Goal: Information Seeking & Learning: Learn about a topic

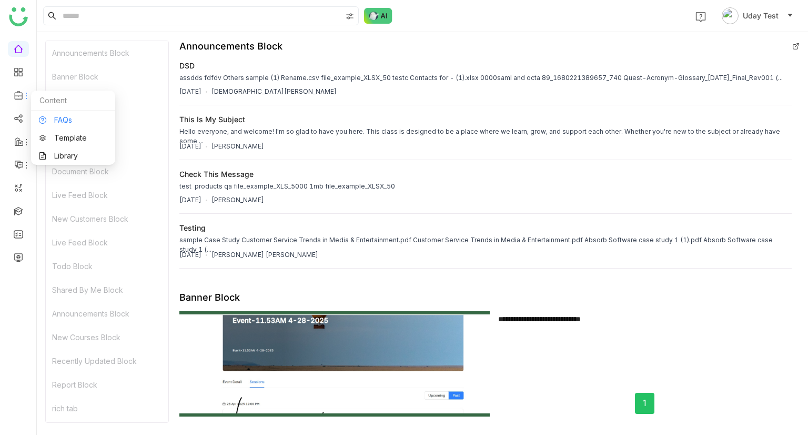
click at [51, 124] on link "FAQs" at bounding box center [73, 119] width 68 height 7
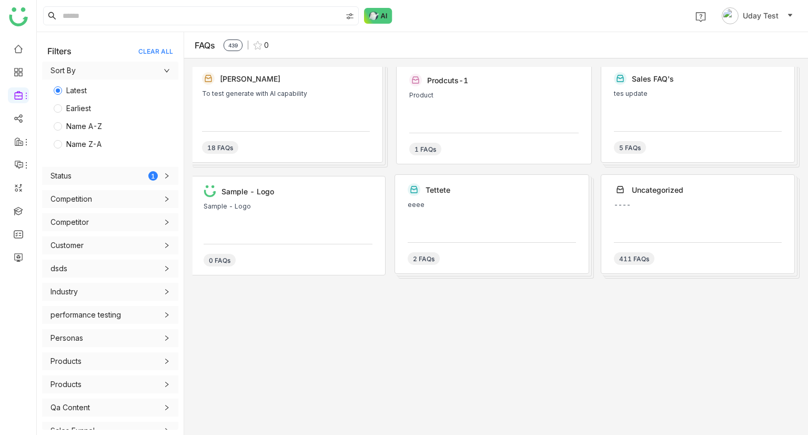
click at [265, 99] on div "To test generate with AI capability" at bounding box center [286, 106] width 168 height 32
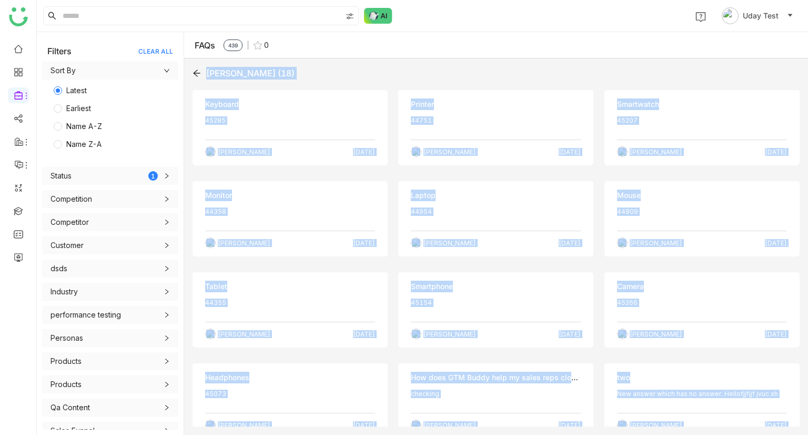
click at [265, 99] on div "Keyboard" at bounding box center [290, 104] width 170 height 12
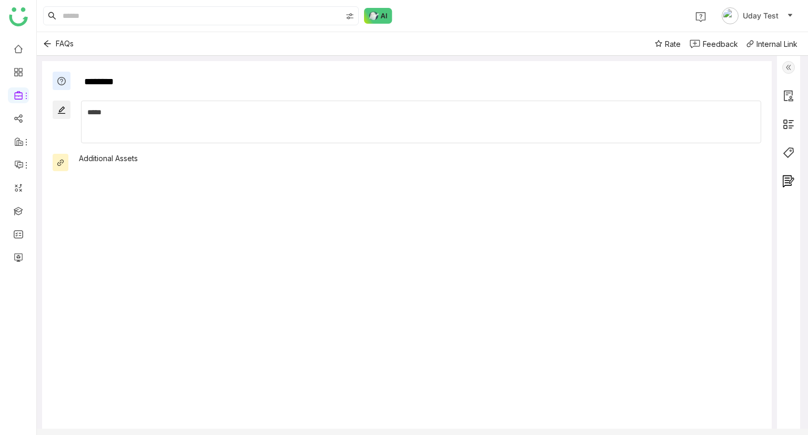
click at [787, 68] on img at bounding box center [788, 67] width 13 height 13
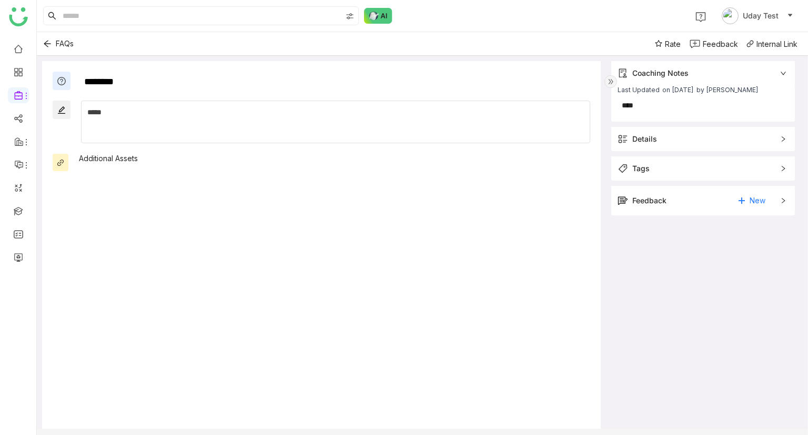
click at [610, 80] on img at bounding box center [611, 81] width 13 height 13
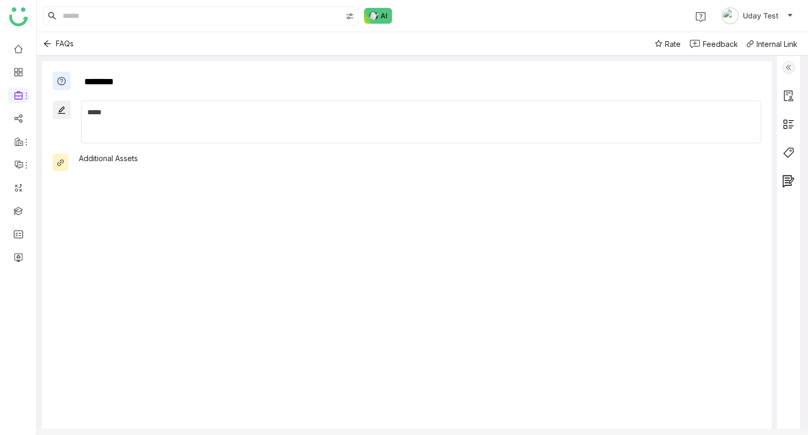
click at [786, 222] on div at bounding box center [788, 248] width 23 height 384
click at [47, 46] on icon "Back" at bounding box center [47, 43] width 8 height 8
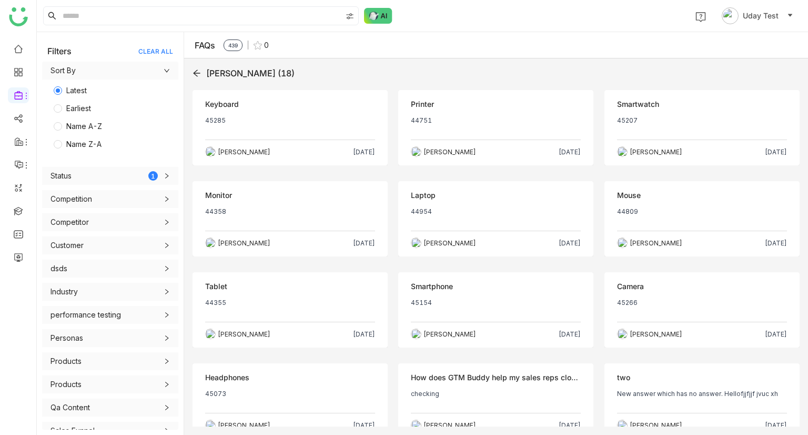
click at [197, 74] on icon at bounding box center [197, 73] width 8 height 8
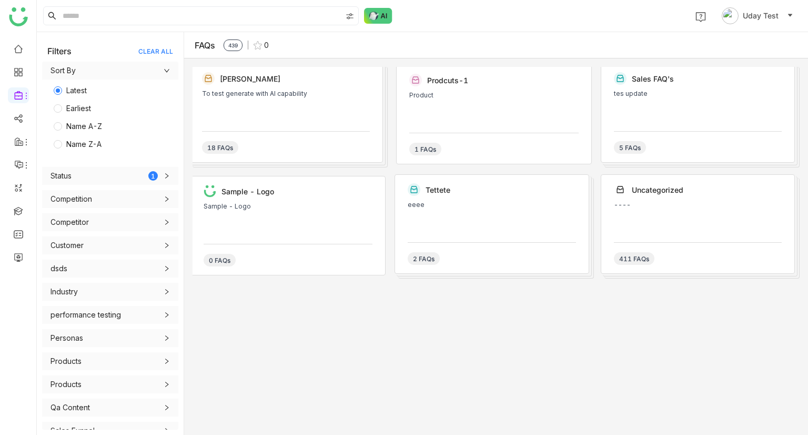
click at [283, 218] on div "Sample - Logo" at bounding box center [288, 219] width 169 height 32
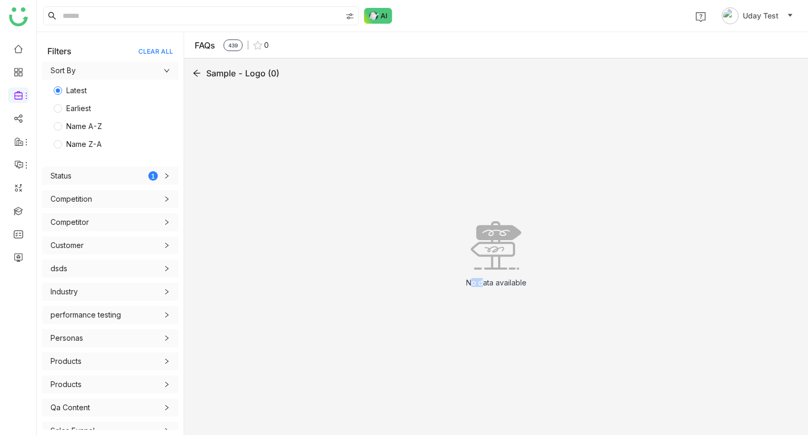
click at [283, 218] on div "No data available" at bounding box center [496, 258] width 607 height 336
click at [198, 70] on icon at bounding box center [197, 73] width 8 height 8
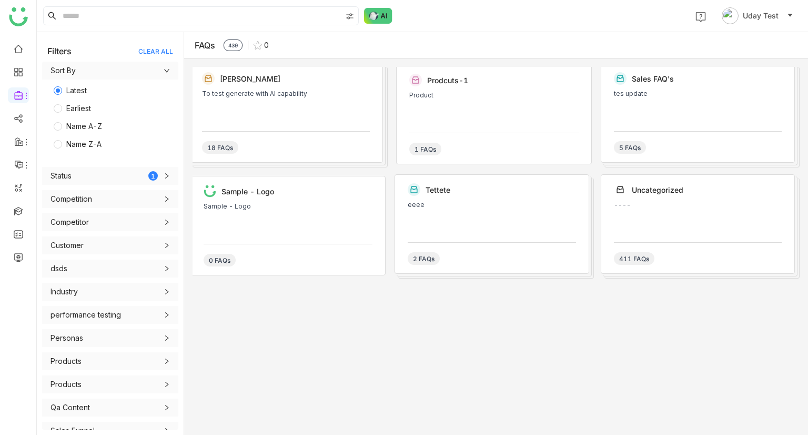
click at [454, 213] on div "eeee" at bounding box center [492, 217] width 168 height 32
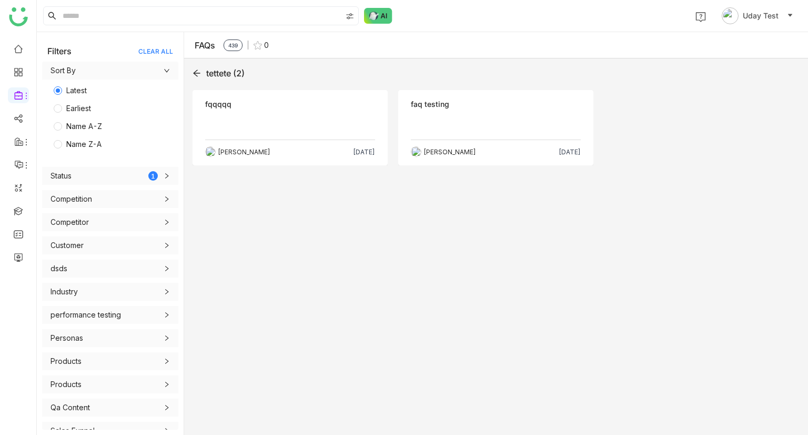
click at [454, 213] on div "tettete (2) Objection fqqqqq Sravani Jatoth Sep 2, 2025 Objection faq testing S…" at bounding box center [496, 246] width 607 height 359
click at [426, 131] on p at bounding box center [496, 124] width 170 height 17
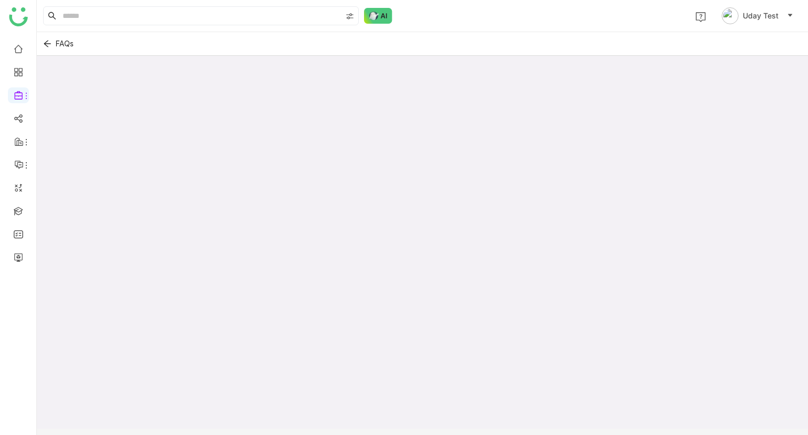
click at [426, 131] on div at bounding box center [422, 254] width 771 height 396
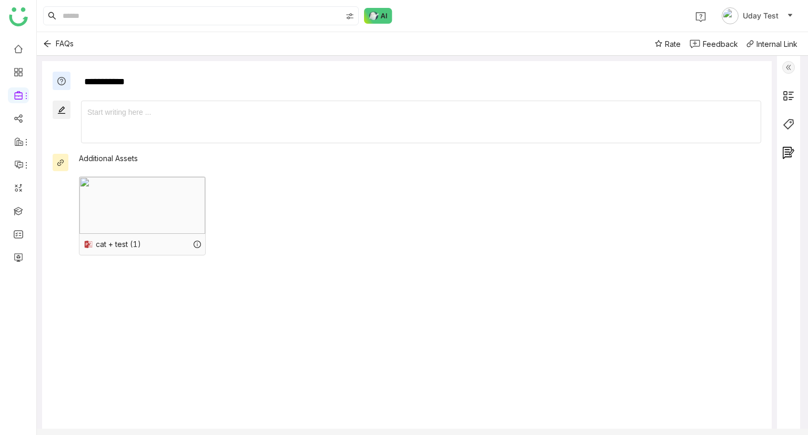
click at [530, 198] on div "cat + test (1)" at bounding box center [418, 215] width 688 height 89
click at [790, 69] on img at bounding box center [788, 67] width 13 height 13
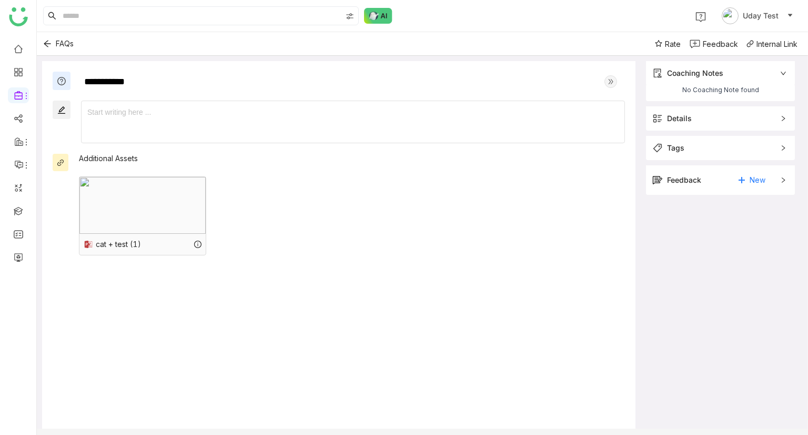
click at [316, 123] on div at bounding box center [353, 122] width 543 height 32
click at [129, 122] on div at bounding box center [353, 122] width 543 height 32
click at [744, 148] on span "Tags" at bounding box center [713, 148] width 122 height 12
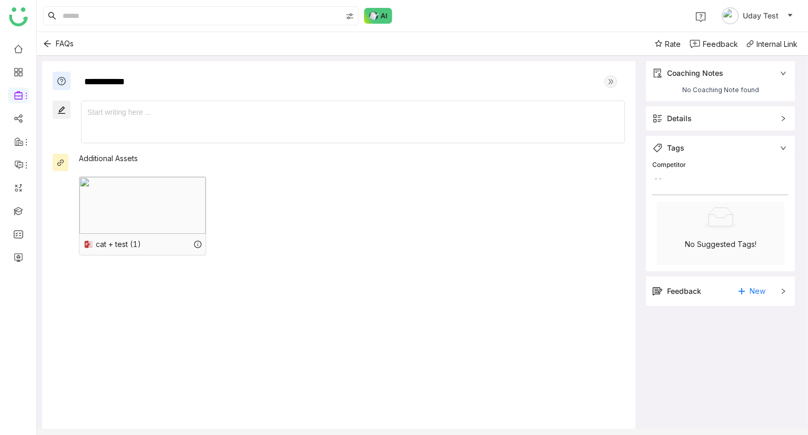
click at [722, 116] on span "Details" at bounding box center [713, 119] width 122 height 12
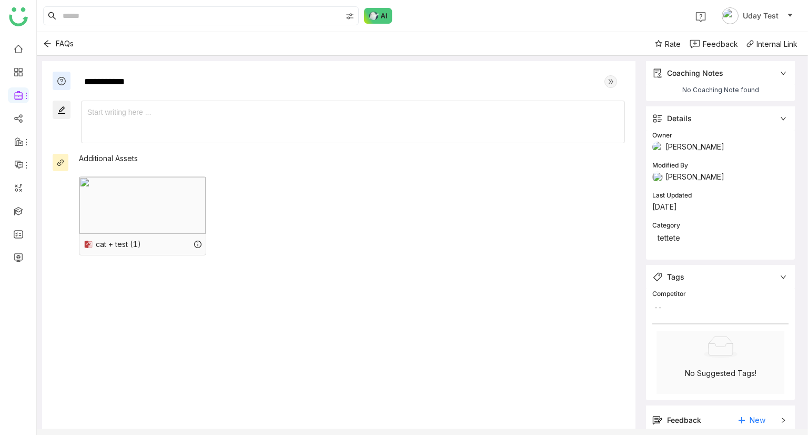
click at [669, 293] on div "Competitor" at bounding box center [720, 294] width 136 height 11
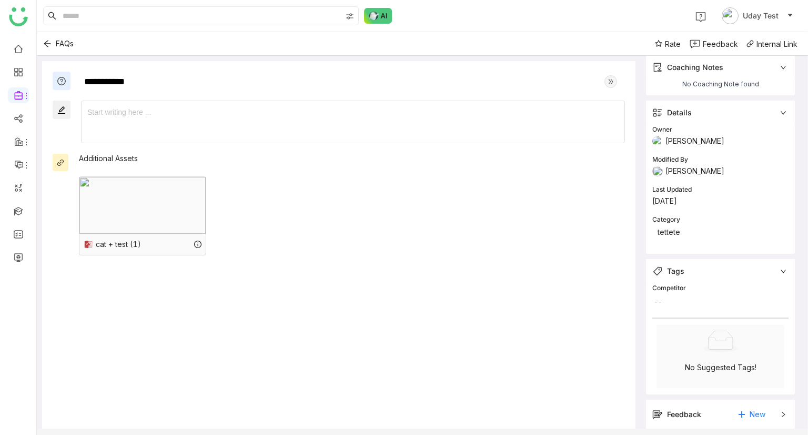
click at [788, 409] on div "Feedback New" at bounding box center [720, 413] width 149 height 29
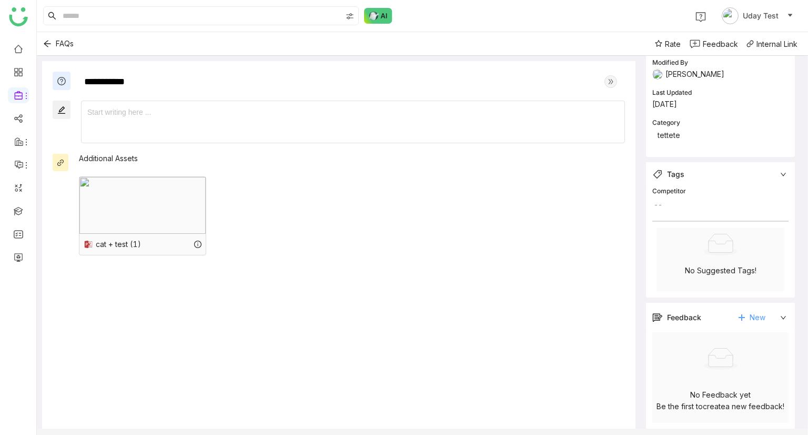
click at [756, 318] on span "New" at bounding box center [758, 317] width 16 height 16
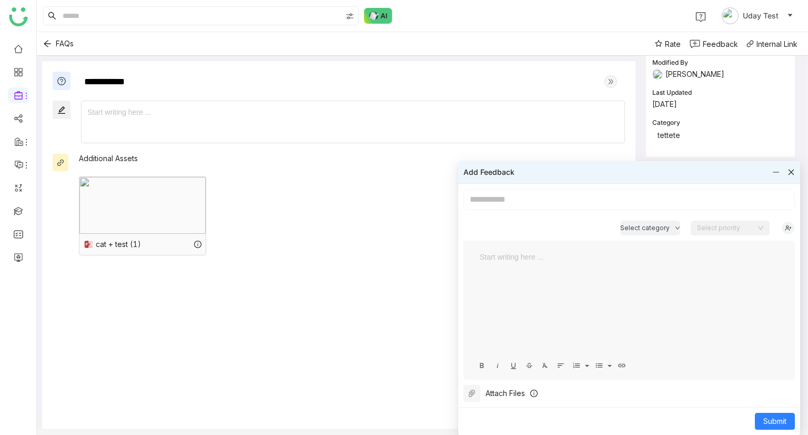
click at [568, 276] on div at bounding box center [629, 303] width 310 height 105
click at [509, 195] on input at bounding box center [629, 199] width 331 height 21
type input "*"
type input "*****"
click at [517, 252] on div "****" at bounding box center [629, 257] width 299 height 12
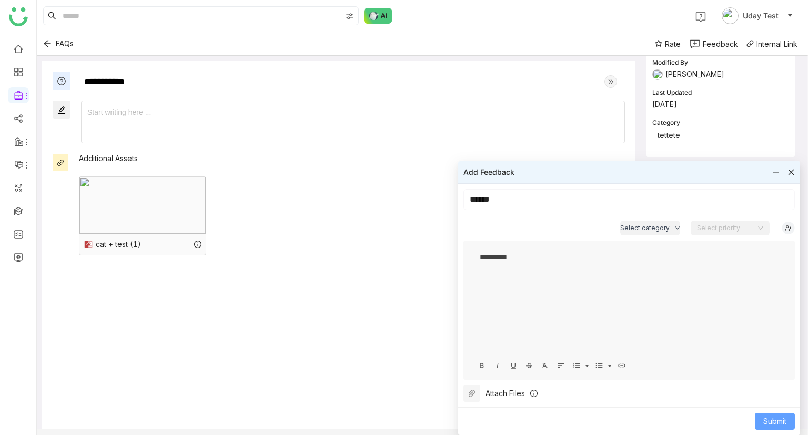
click at [771, 421] on span "Submit" at bounding box center [775, 421] width 23 height 12
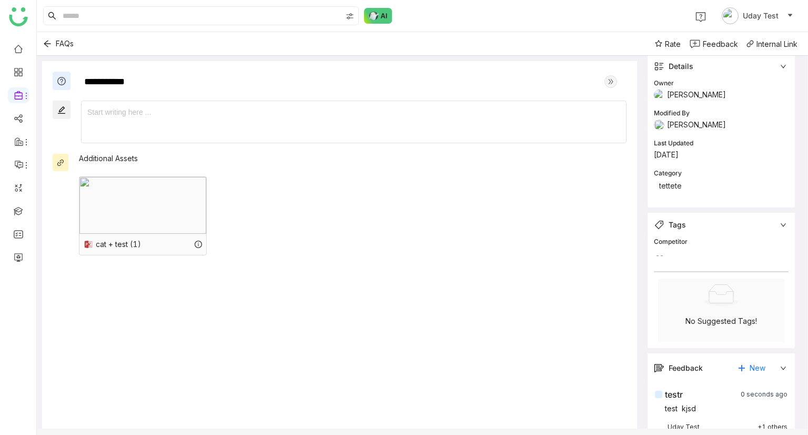
scroll to position [51, 0]
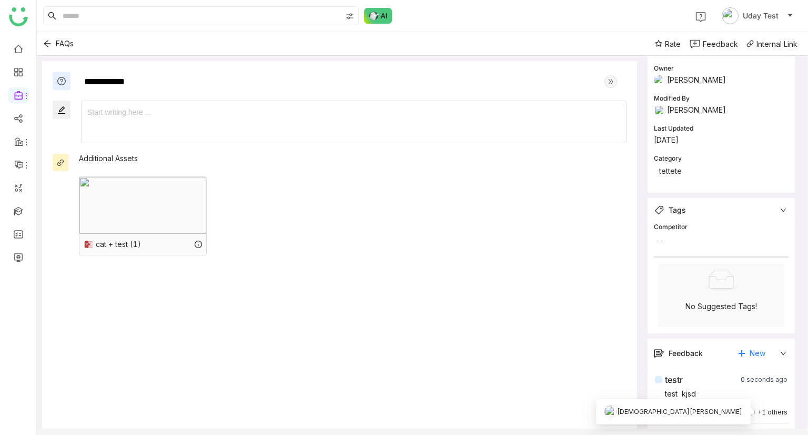
click at [764, 409] on div "+1 others" at bounding box center [773, 412] width 30 height 10
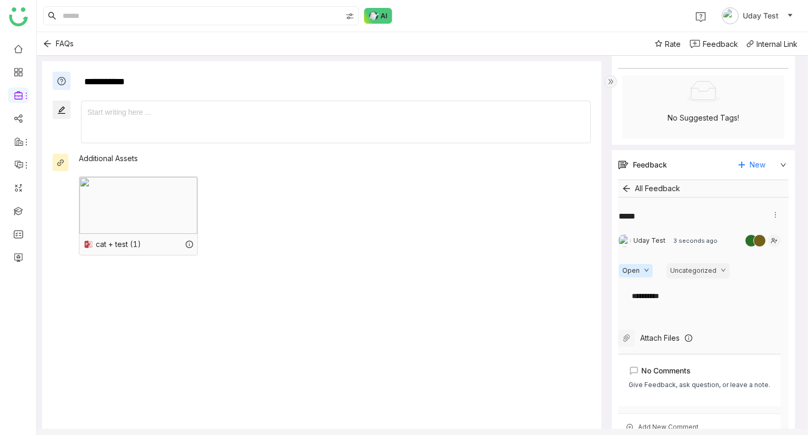
scroll to position [260, 0]
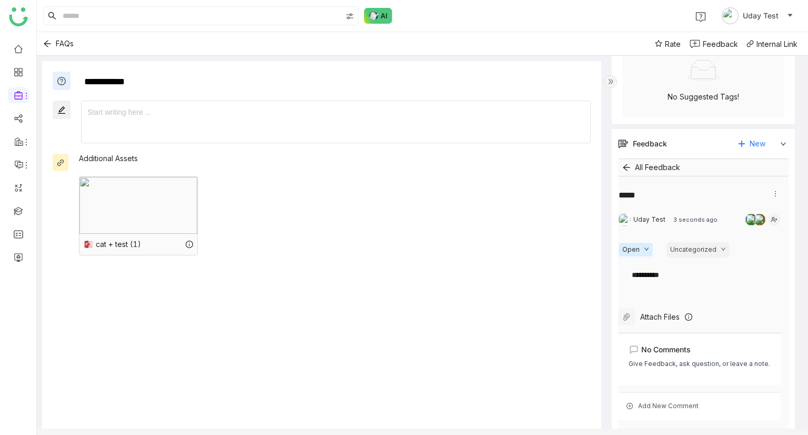
click at [402, 289] on div "**********" at bounding box center [321, 250] width 559 height 379
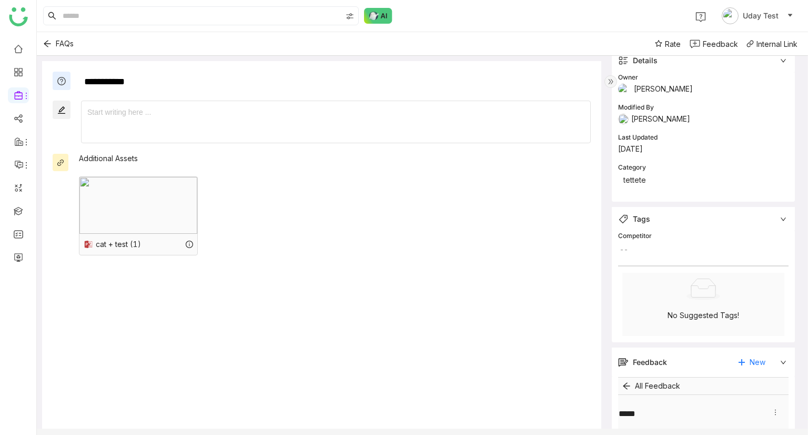
scroll to position [0, 0]
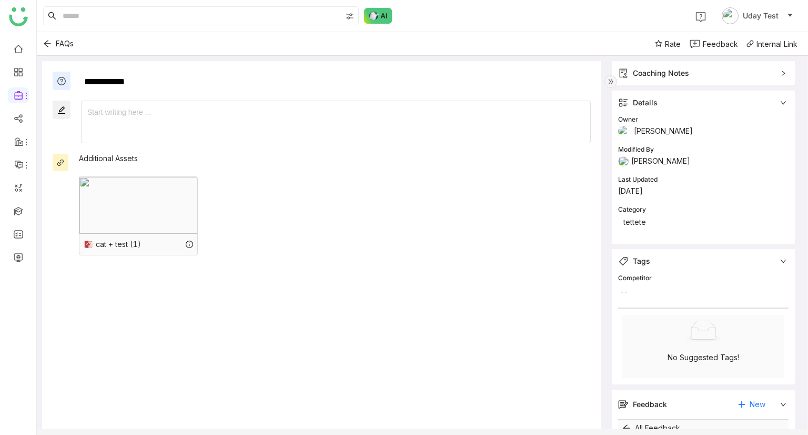
click at [786, 105] on icon at bounding box center [783, 102] width 6 height 6
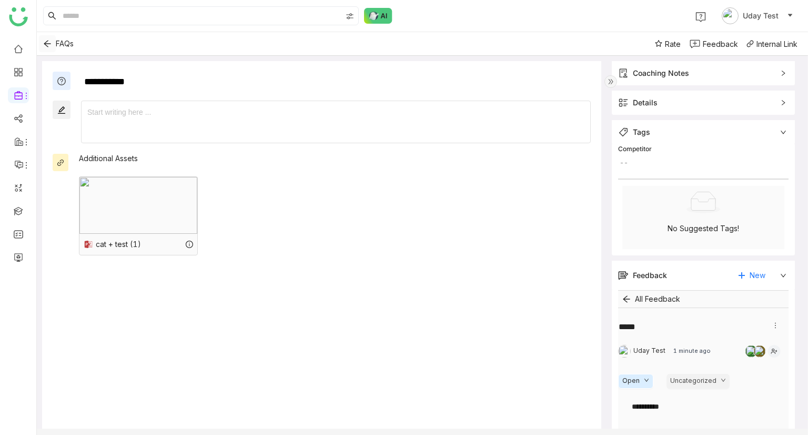
click at [44, 44] on icon "Back" at bounding box center [47, 43] width 8 height 8
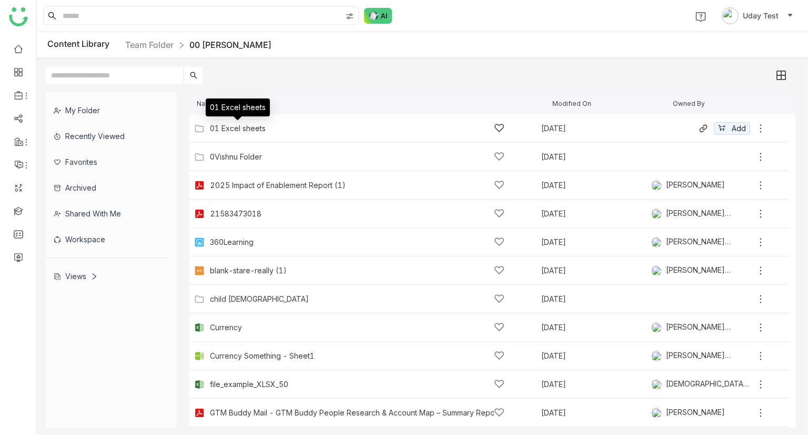
click at [234, 128] on div "01 Excel sheets" at bounding box center [238, 128] width 56 height 8
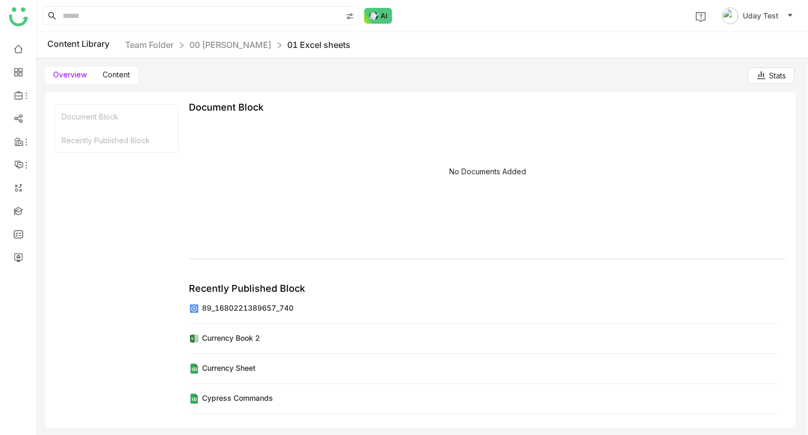
click at [115, 76] on span "Content" at bounding box center [116, 74] width 27 height 9
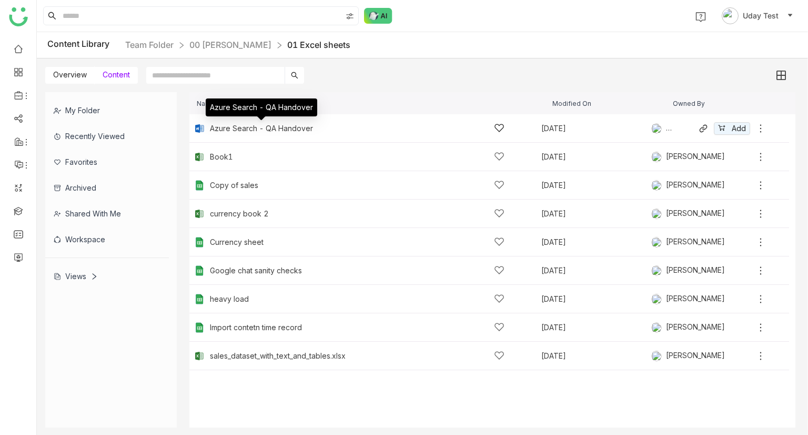
click at [247, 130] on div "Azure Search - QA Handover" at bounding box center [261, 128] width 103 height 8
click at [247, 130] on gtmb-list-view "Name Modified On Owned By Azure Search - QA Handover Sep 22, 2025 Arif uddin Ad…" at bounding box center [492, 259] width 606 height 335
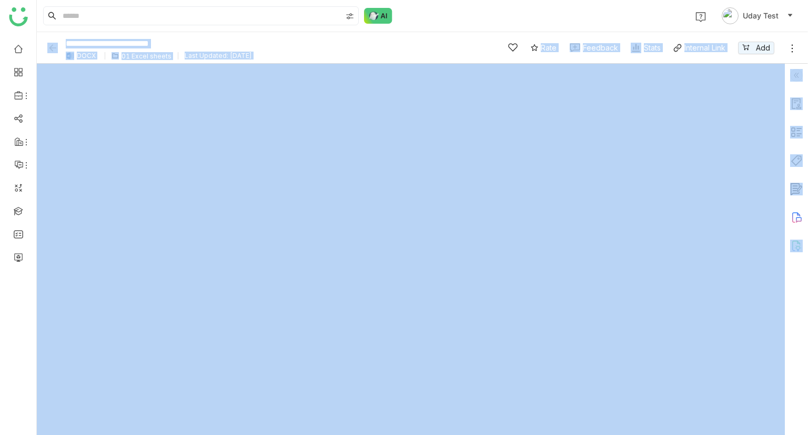
click at [291, 38] on input "**********" at bounding box center [273, 44] width 421 height 14
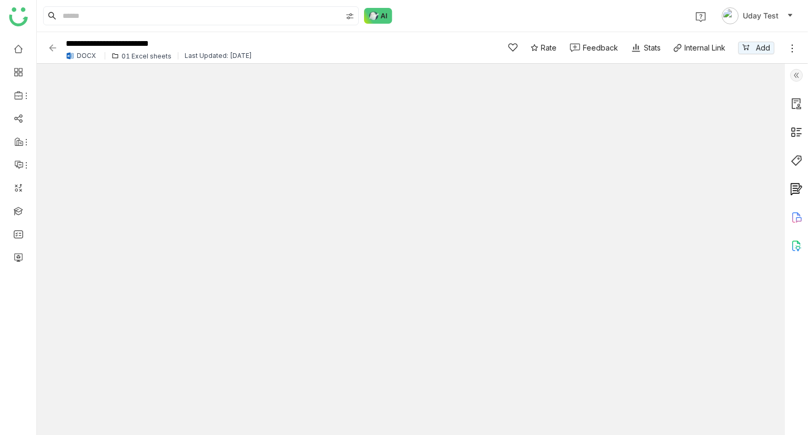
click at [140, 55] on div "01 Excel sheets" at bounding box center [147, 56] width 50 height 8
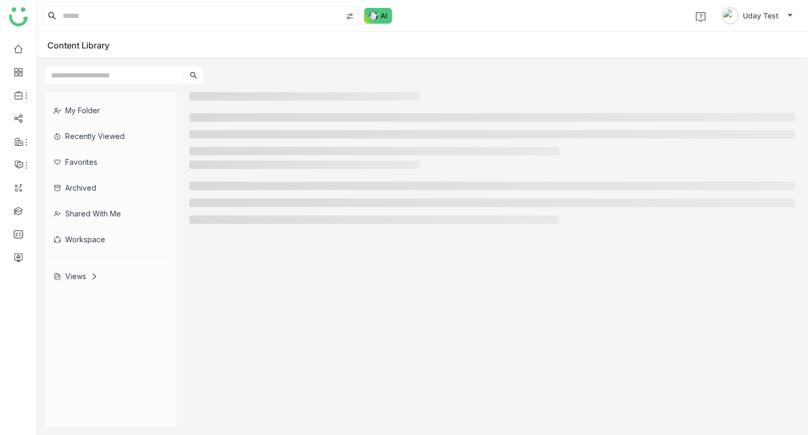
click at [140, 55] on div "Content Library" at bounding box center [422, 45] width 771 height 26
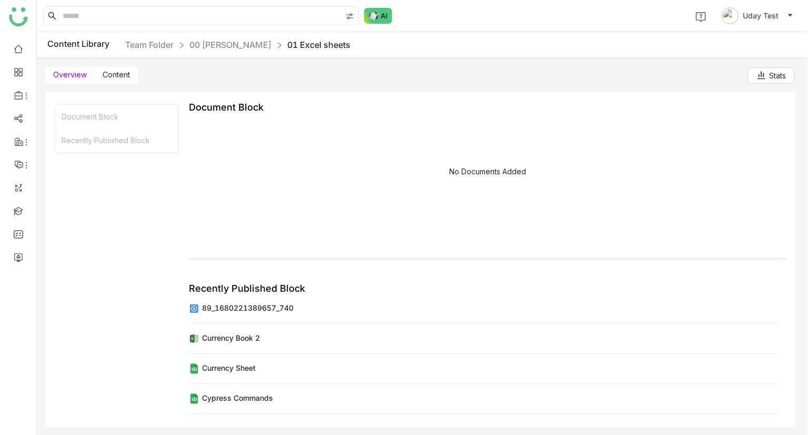
click at [127, 71] on span "Content" at bounding box center [116, 74] width 27 height 9
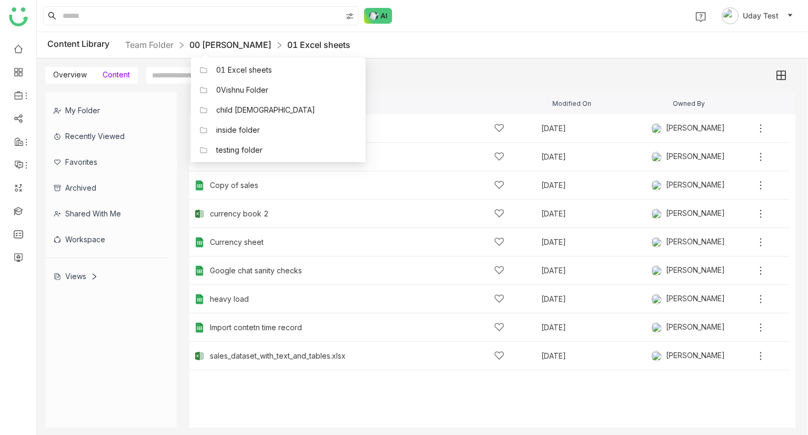
click at [205, 45] on link "00 [PERSON_NAME]" at bounding box center [230, 44] width 82 height 11
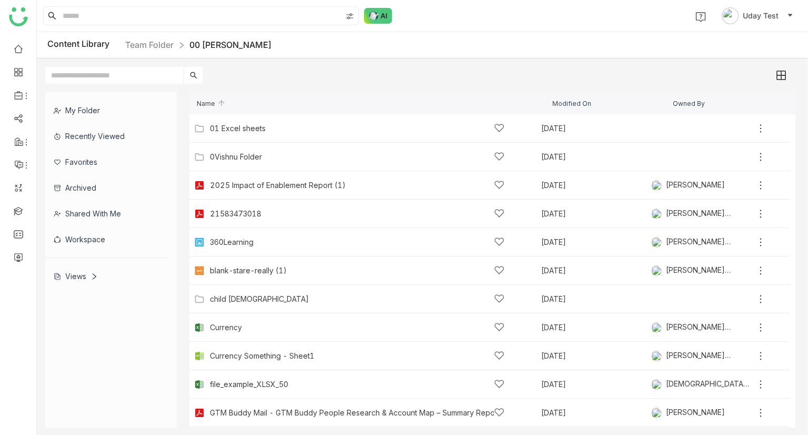
click at [72, 278] on div "Views" at bounding box center [76, 276] width 44 height 9
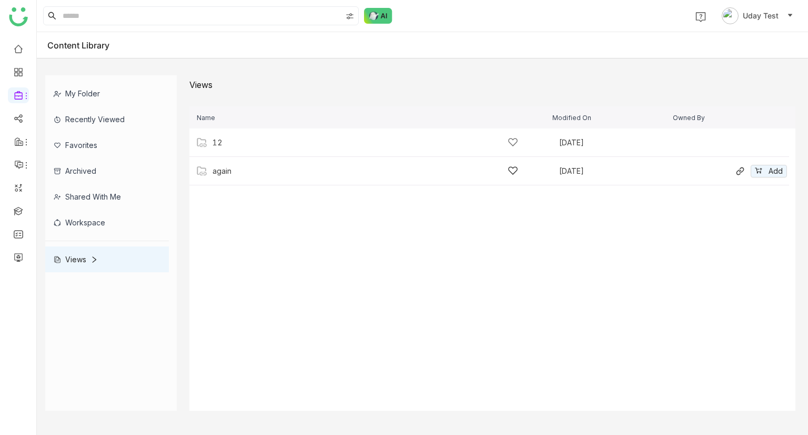
click at [389, 171] on div "again" at bounding box center [366, 170] width 306 height 11
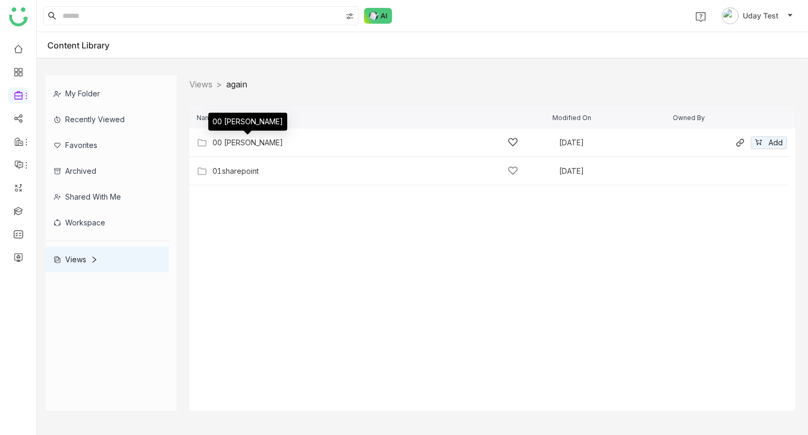
click at [229, 139] on div "00 [PERSON_NAME]" at bounding box center [248, 142] width 71 height 8
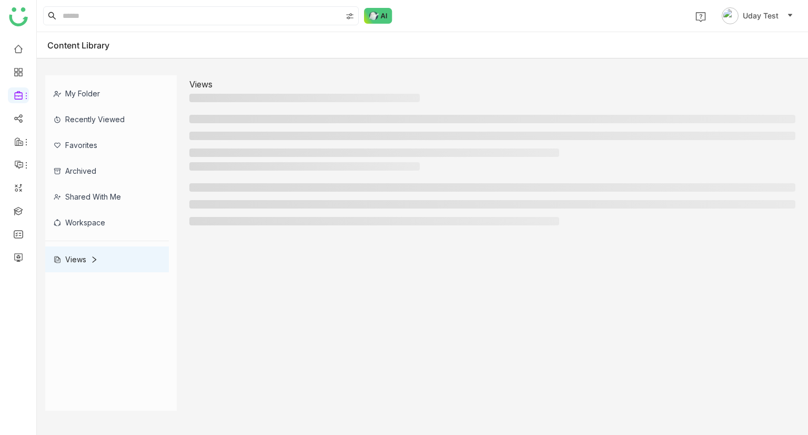
click at [229, 139] on ul at bounding box center [492, 136] width 606 height 42
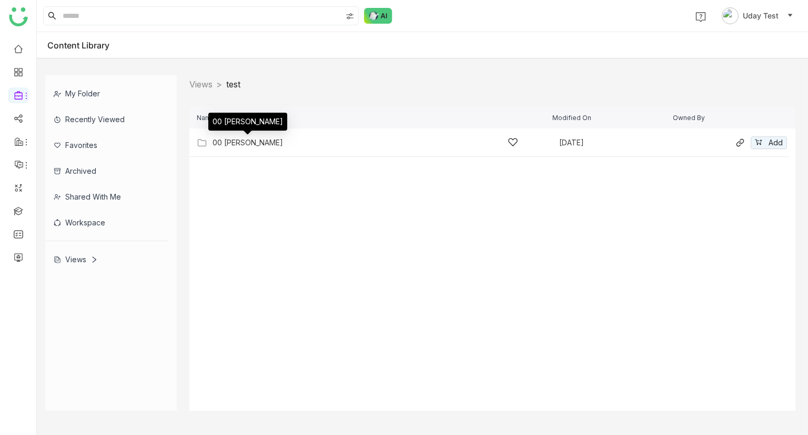
click at [245, 143] on div "00 [PERSON_NAME]" at bounding box center [248, 142] width 71 height 8
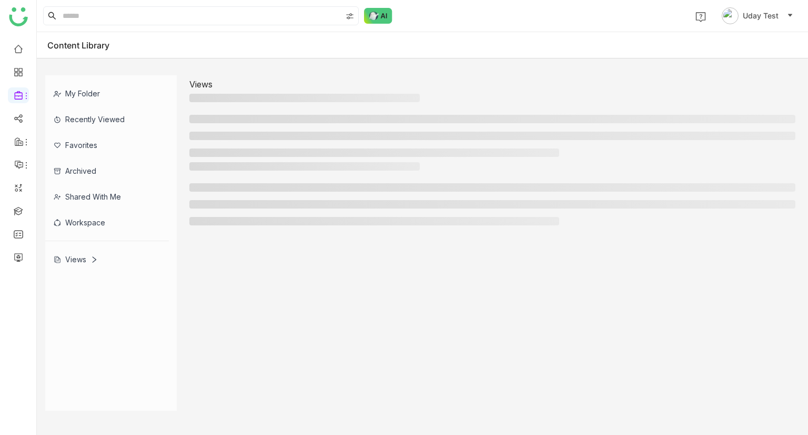
click at [245, 143] on ul at bounding box center [492, 136] width 606 height 42
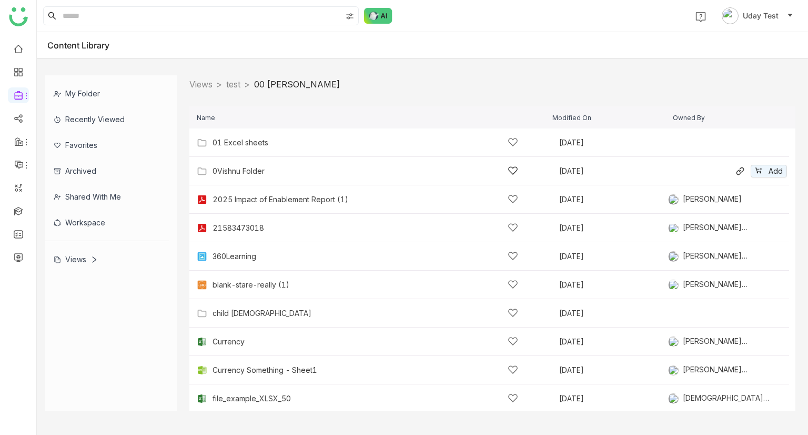
click at [254, 166] on div "0Vishnu Folder" at bounding box center [366, 170] width 306 height 11
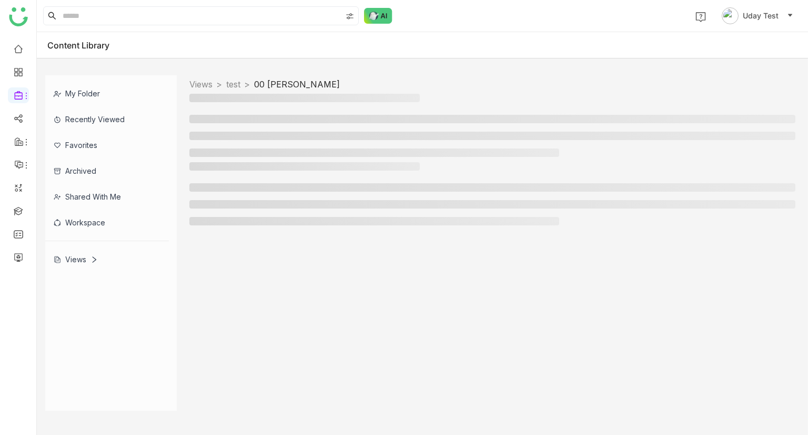
click at [254, 166] on h3 at bounding box center [304, 166] width 230 height 8
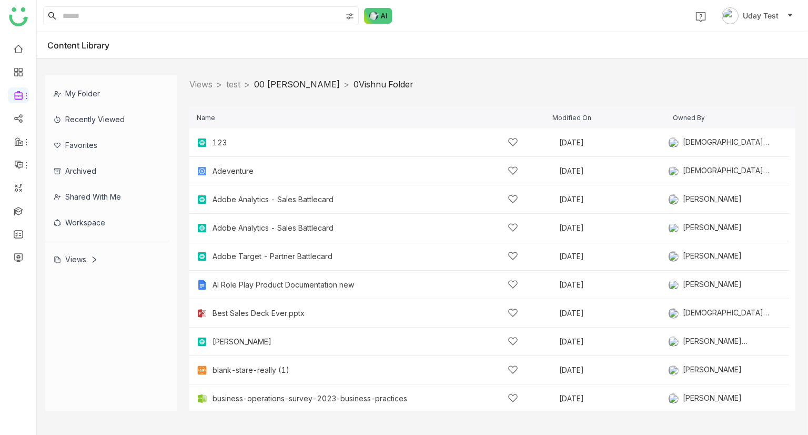
click at [303, 83] on link "00 Arif Folder" at bounding box center [297, 84] width 86 height 11
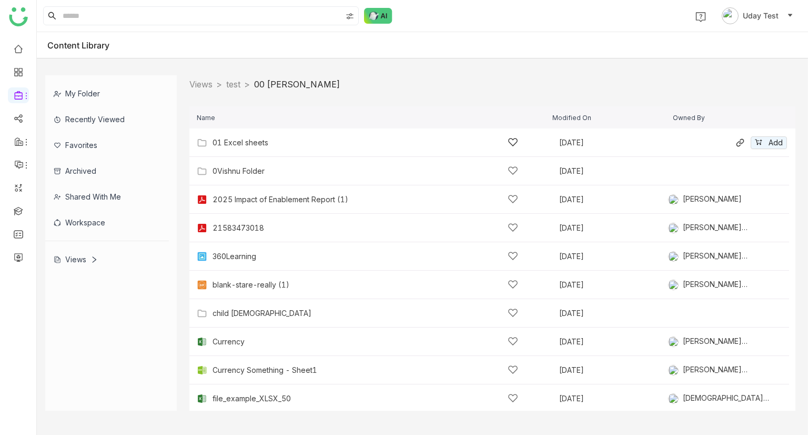
click at [236, 146] on div "01 Excel sheets" at bounding box center [241, 142] width 56 height 8
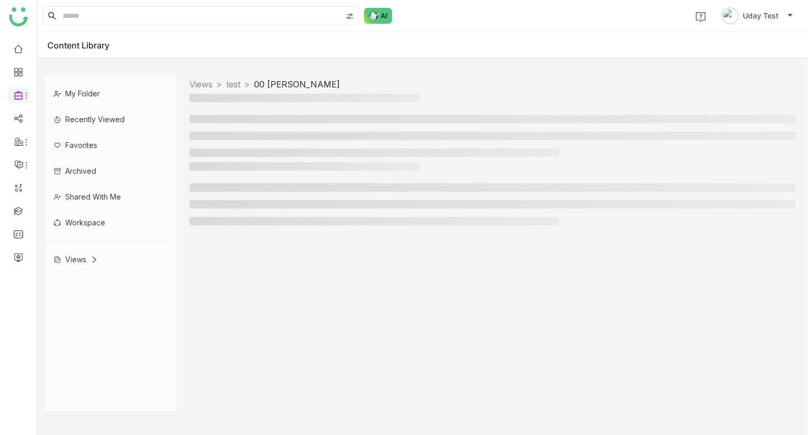
click at [236, 146] on ul at bounding box center [492, 136] width 606 height 42
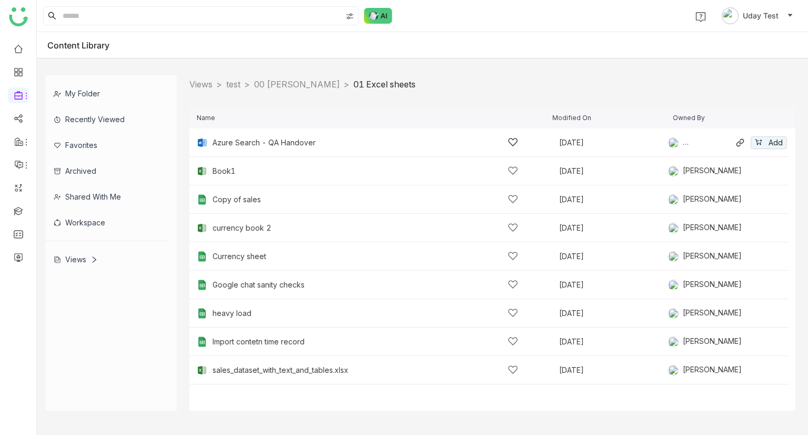
click at [255, 135] on div "Azure Search - QA Handover Sep 22, 2025 Arif uddin Add" at bounding box center [489, 142] width 600 height 28
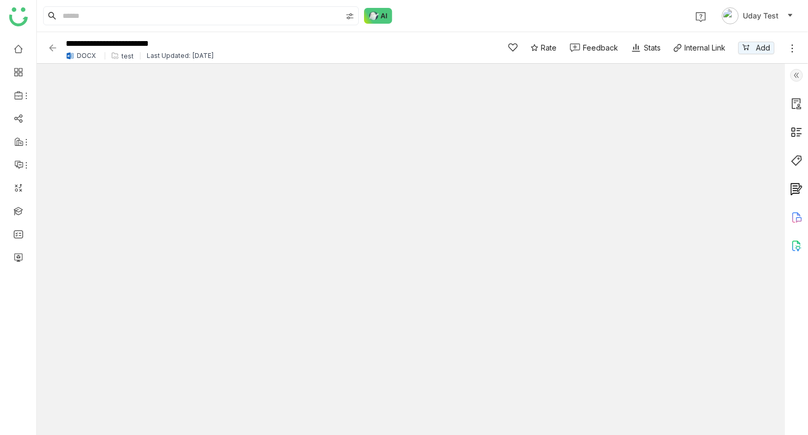
click at [52, 41] on div "**********" at bounding box center [265, 48] width 437 height 28
click at [49, 50] on img at bounding box center [52, 48] width 11 height 11
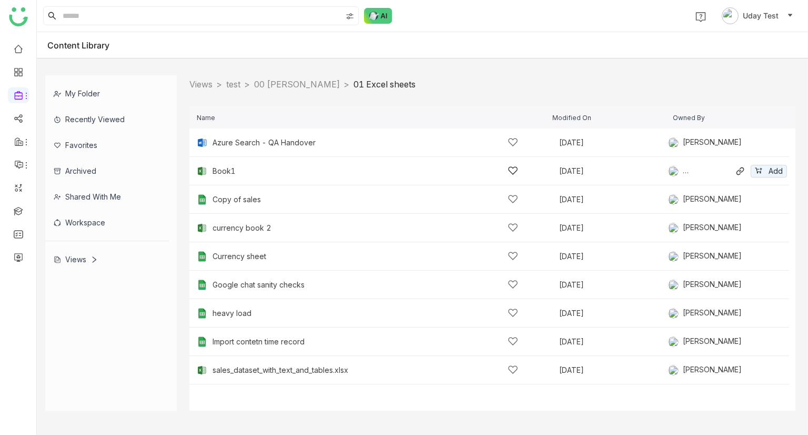
click at [244, 172] on div "Book1" at bounding box center [366, 170] width 306 height 11
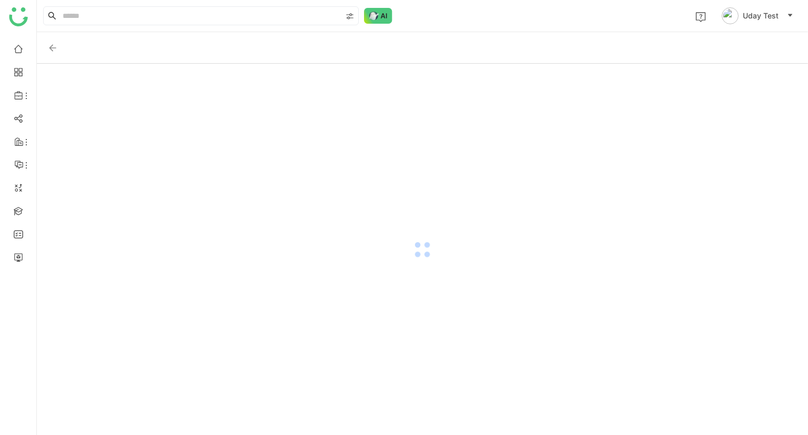
click at [244, 172] on div at bounding box center [422, 249] width 771 height 371
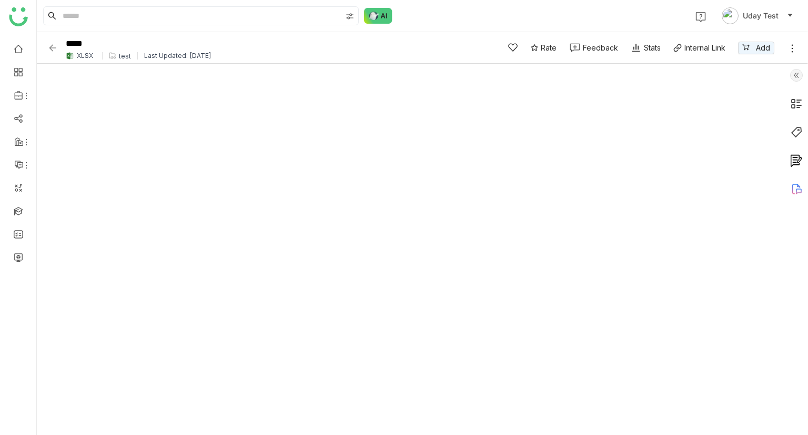
click at [51, 46] on img at bounding box center [52, 48] width 11 height 11
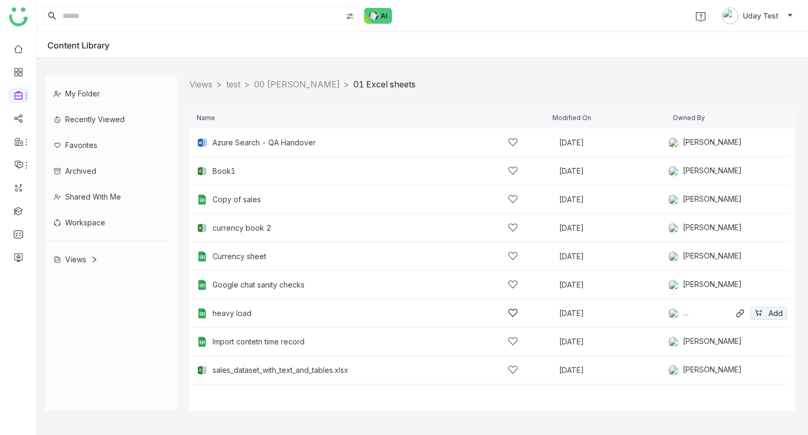
click at [260, 312] on div "heavy load" at bounding box center [366, 312] width 306 height 11
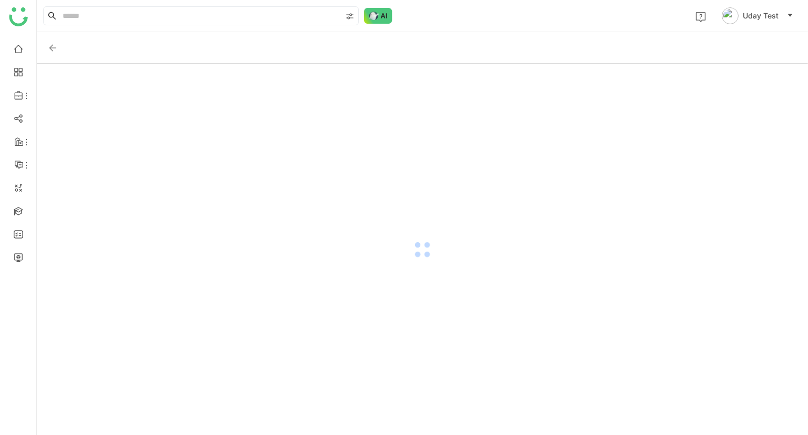
click at [260, 312] on div at bounding box center [422, 249] width 771 height 371
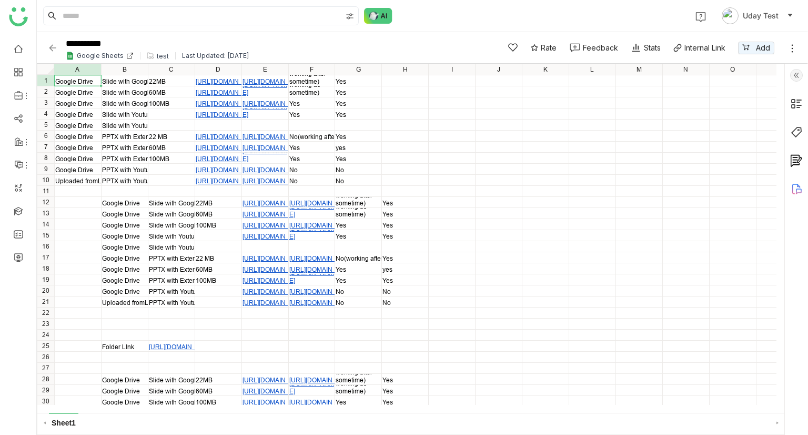
click at [53, 52] on img at bounding box center [52, 48] width 11 height 11
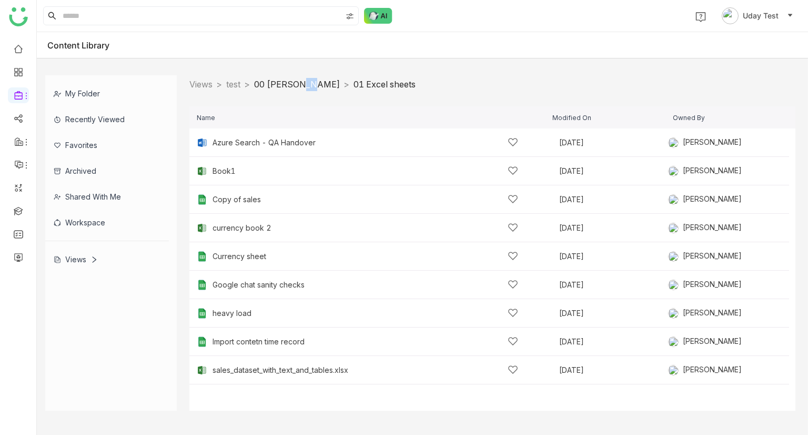
drag, startPoint x: 308, startPoint y: 89, endPoint x: 298, endPoint y: 79, distance: 13.8
click at [298, 79] on nz-breadcrumb "Views > test > 00 Arif Folder > 01 Excel sheets >" at bounding box center [302, 84] width 226 height 13
click at [298, 79] on link "00 [PERSON_NAME]" at bounding box center [297, 84] width 86 height 11
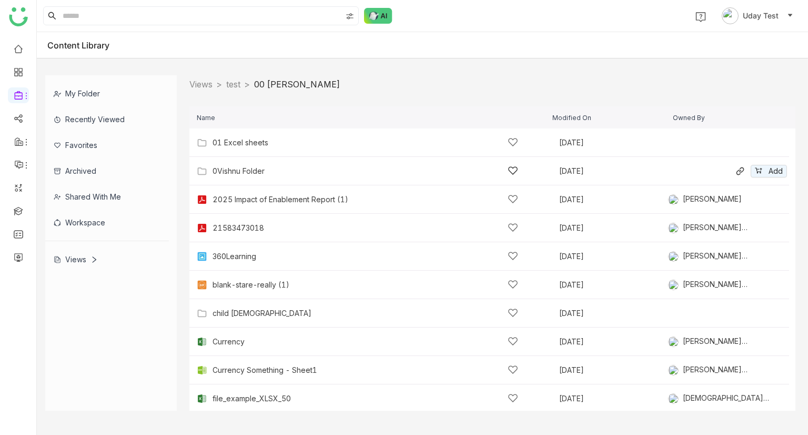
click at [254, 175] on div "0Vishnu Folder" at bounding box center [366, 170] width 306 height 11
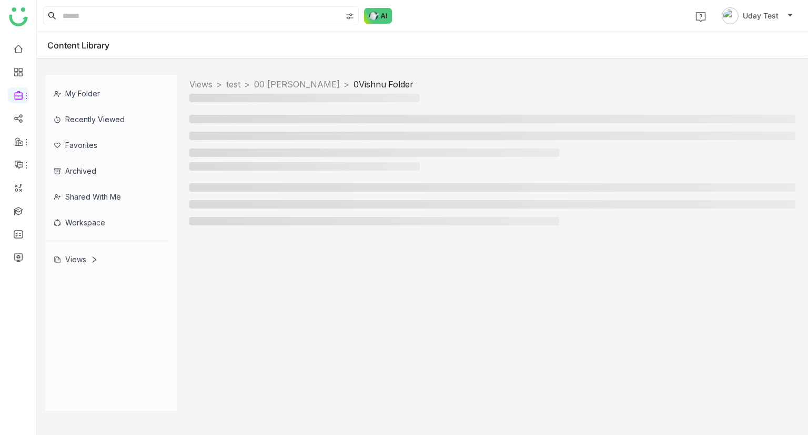
click at [254, 175] on div at bounding box center [492, 196] width 606 height 68
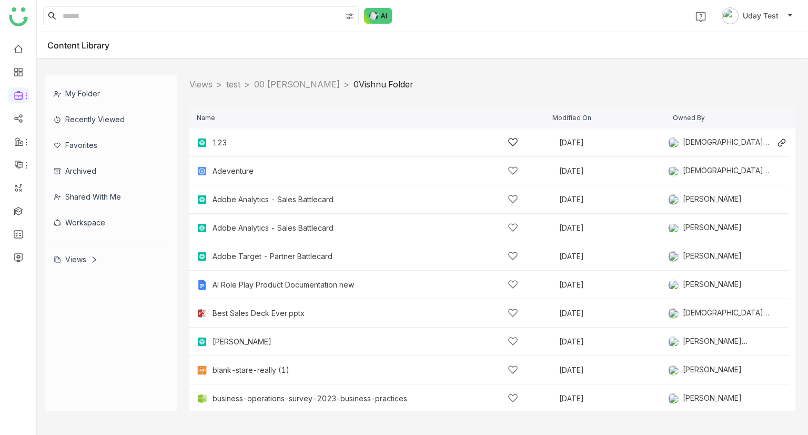
click at [236, 139] on div "123" at bounding box center [366, 142] width 306 height 11
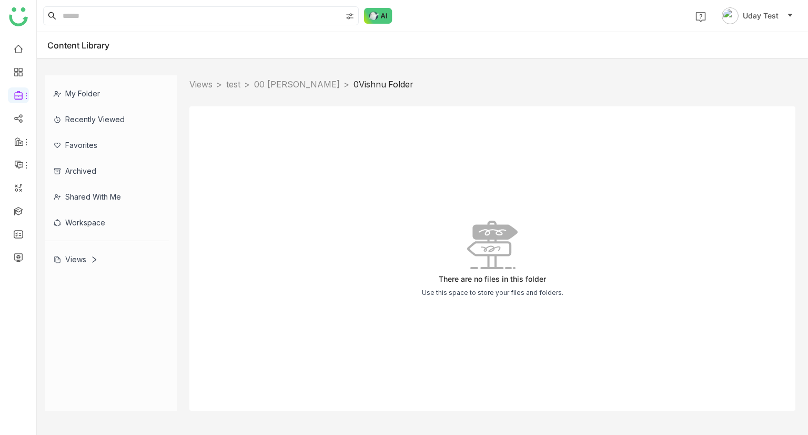
click at [236, 139] on div "There are no files in this folder Use this space to store your files and folder…" at bounding box center [492, 258] width 606 height 304
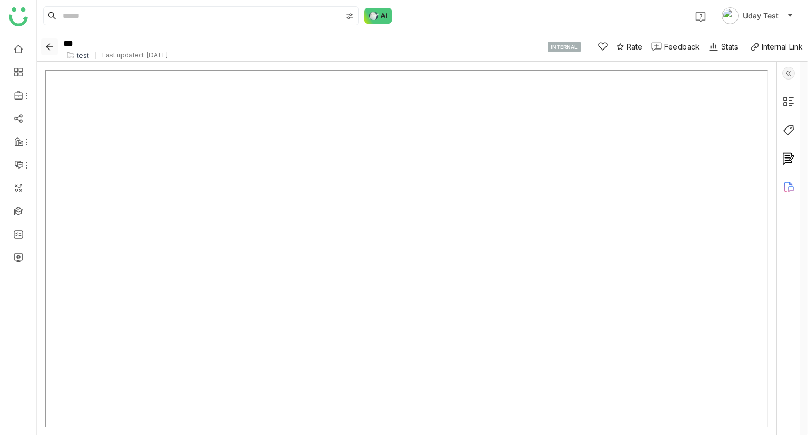
click at [53, 47] on icon "Back" at bounding box center [49, 47] width 8 height 8
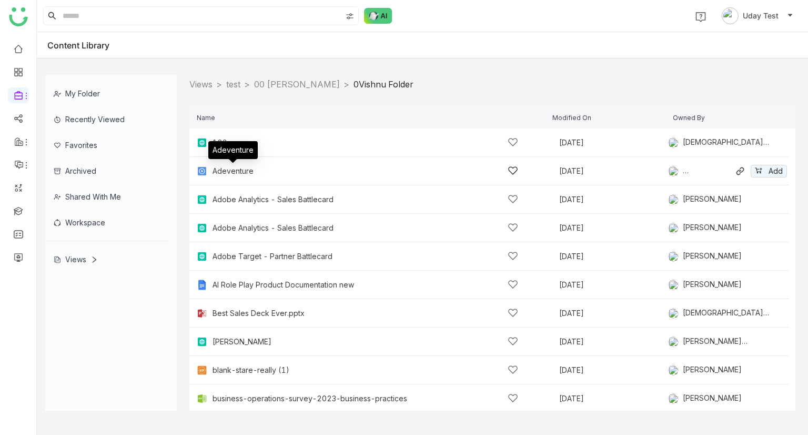
click at [248, 174] on div "Adeventure" at bounding box center [233, 171] width 41 height 8
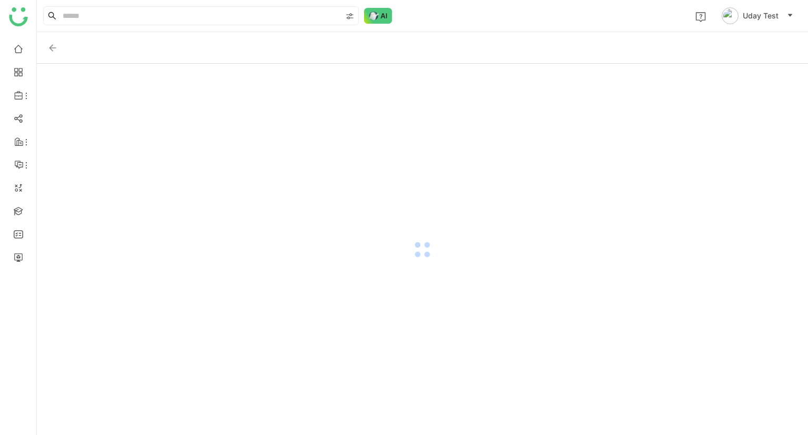
click at [248, 174] on div at bounding box center [422, 249] width 771 height 371
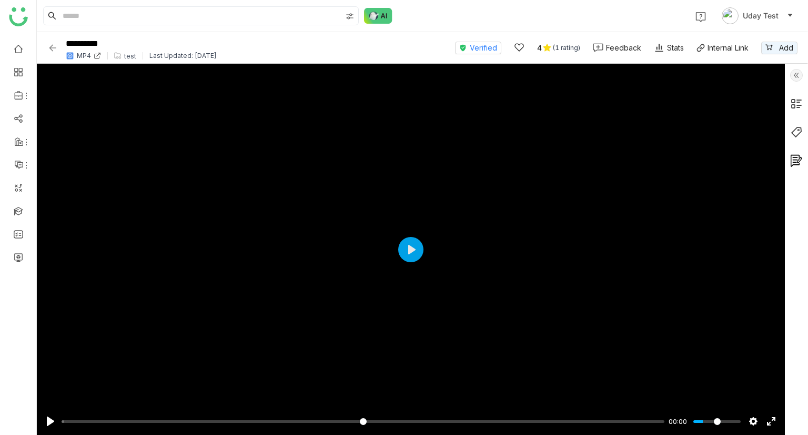
click at [59, 53] on div "**********" at bounding box center [245, 48] width 397 height 28
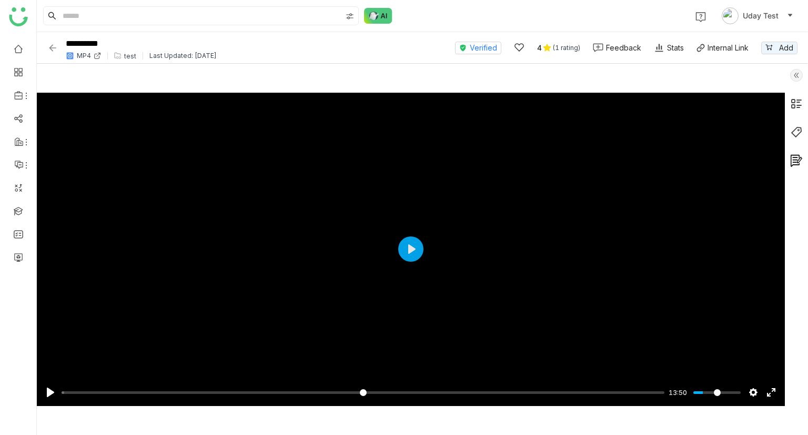
click at [52, 47] on img at bounding box center [52, 48] width 11 height 11
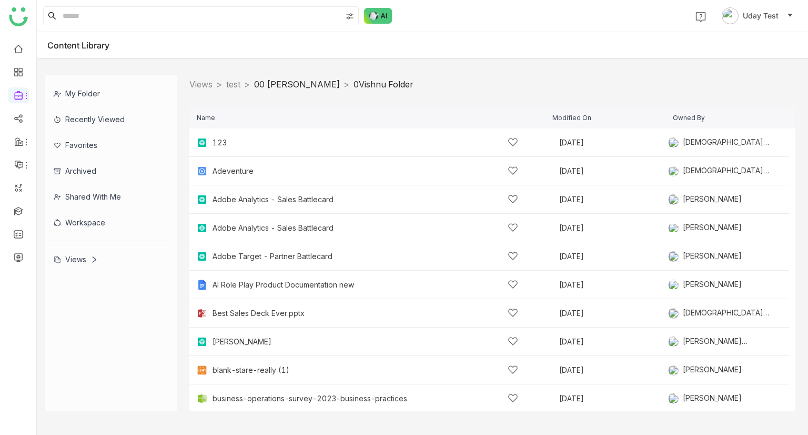
click at [297, 83] on link "00 [PERSON_NAME]" at bounding box center [297, 84] width 86 height 11
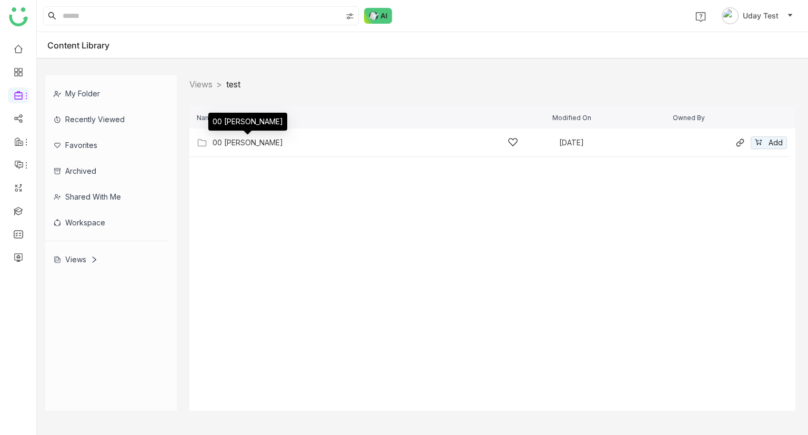
click at [246, 138] on div "00 Arif Folder" at bounding box center [248, 142] width 71 height 8
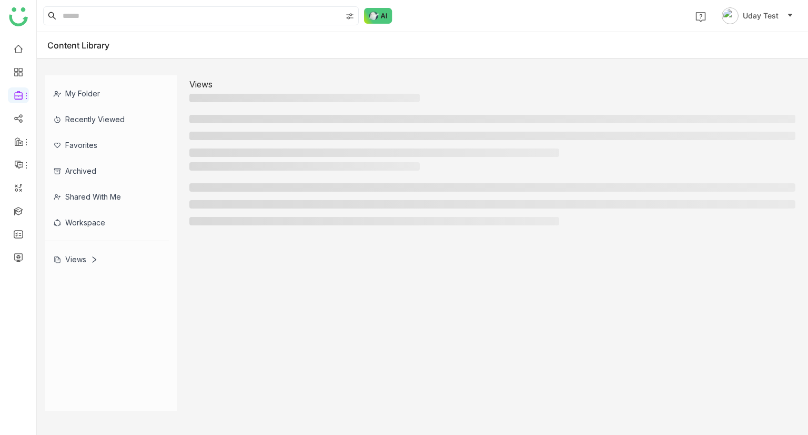
click at [246, 138] on li at bounding box center [492, 136] width 606 height 8
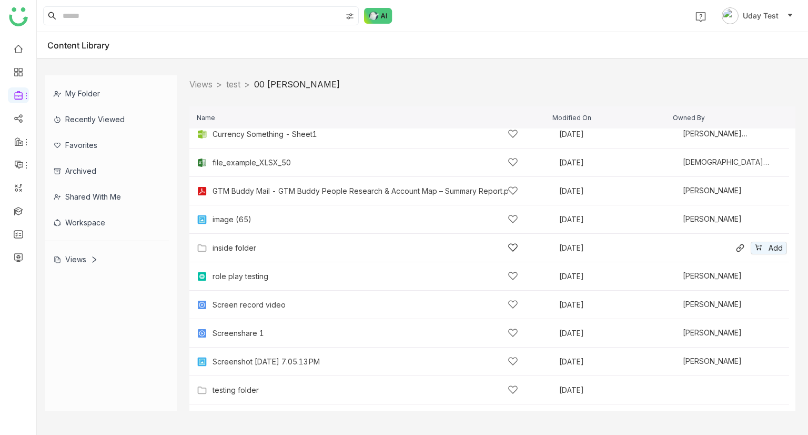
scroll to position [235, 0]
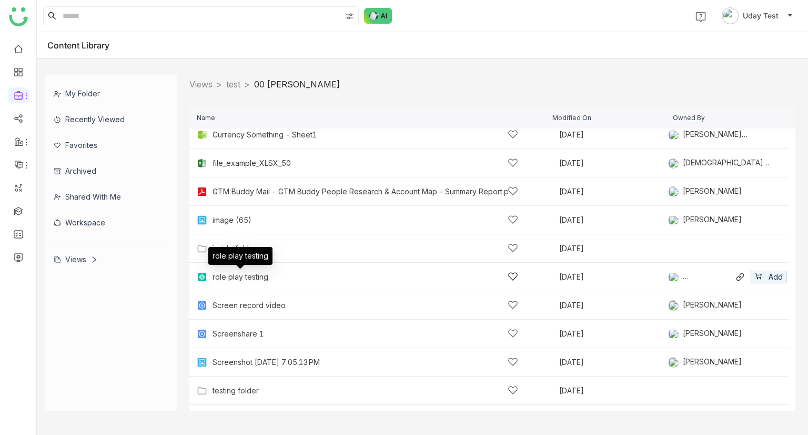
click at [237, 273] on div "role play testing" at bounding box center [241, 277] width 56 height 8
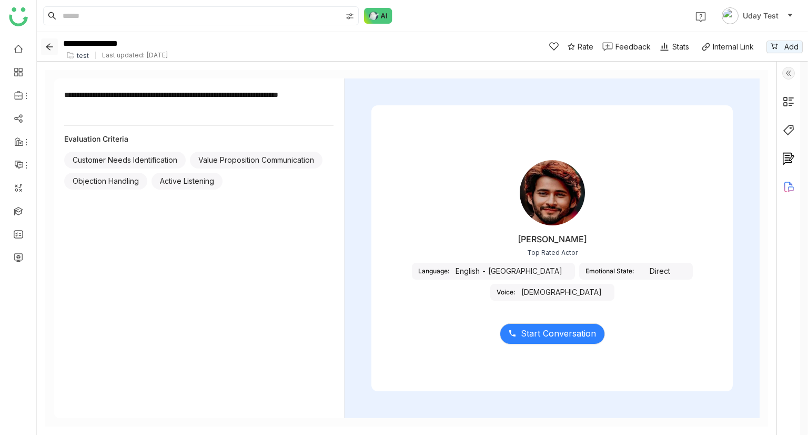
click at [50, 47] on icon "Back" at bounding box center [49, 47] width 8 height 8
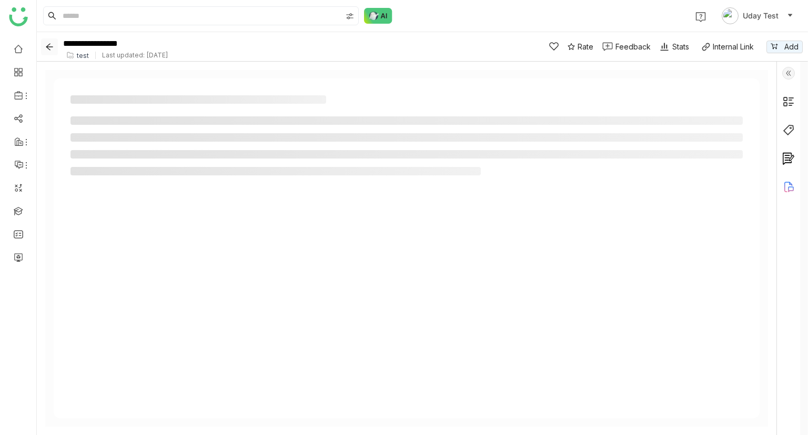
click at [50, 47] on icon "Back" at bounding box center [49, 47] width 8 height 8
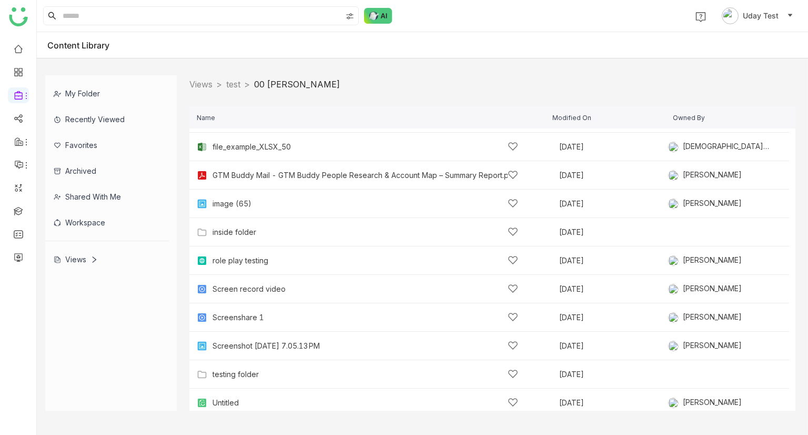
scroll to position [259, 0]
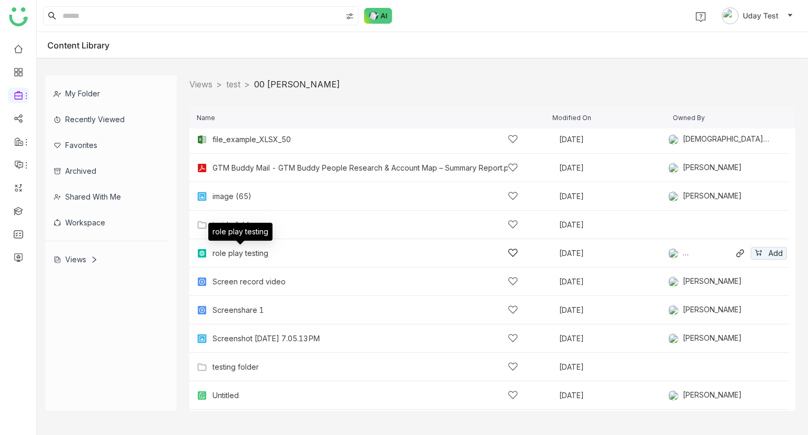
click at [248, 252] on div "role play testing" at bounding box center [241, 253] width 56 height 8
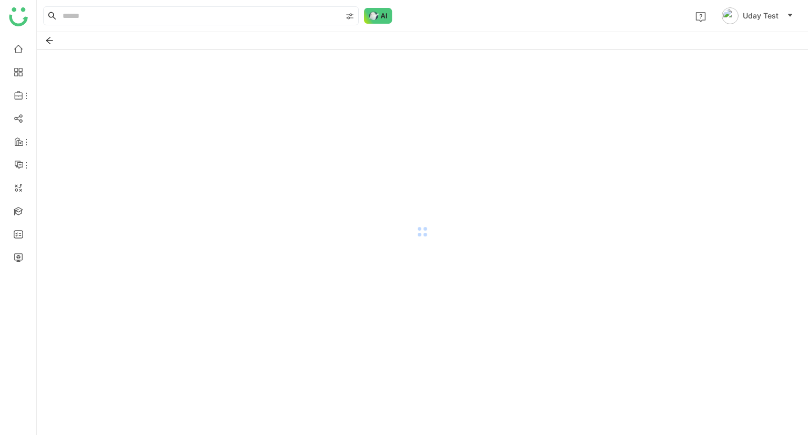
click at [248, 252] on div at bounding box center [422, 231] width 771 height 364
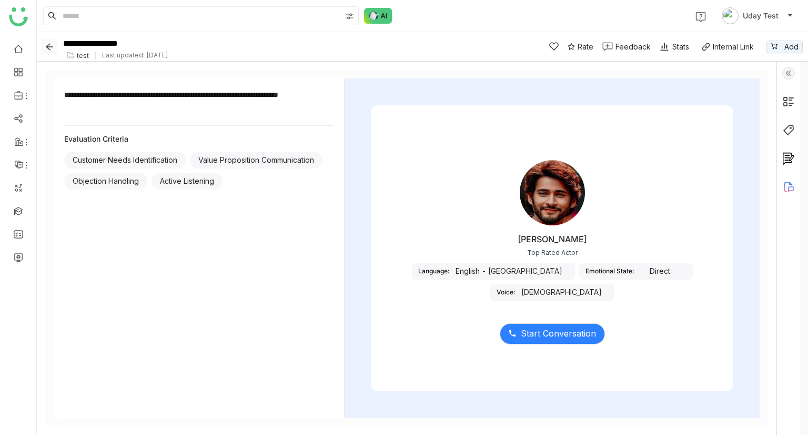
click at [51, 45] on icon "Back" at bounding box center [49, 47] width 8 height 8
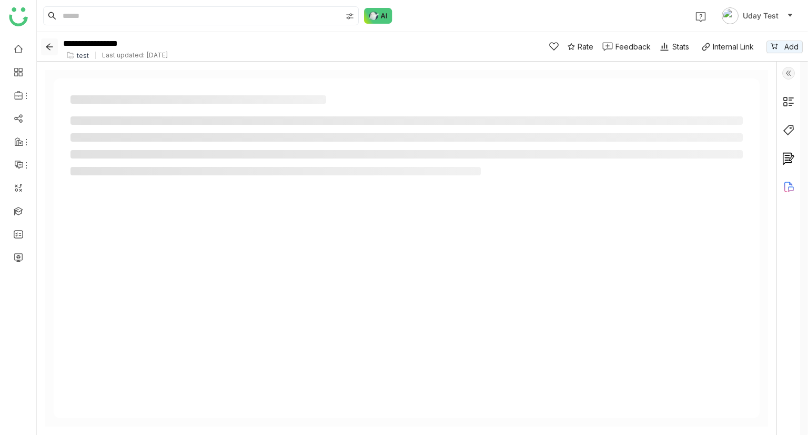
click at [51, 45] on icon "Back" at bounding box center [49, 47] width 8 height 8
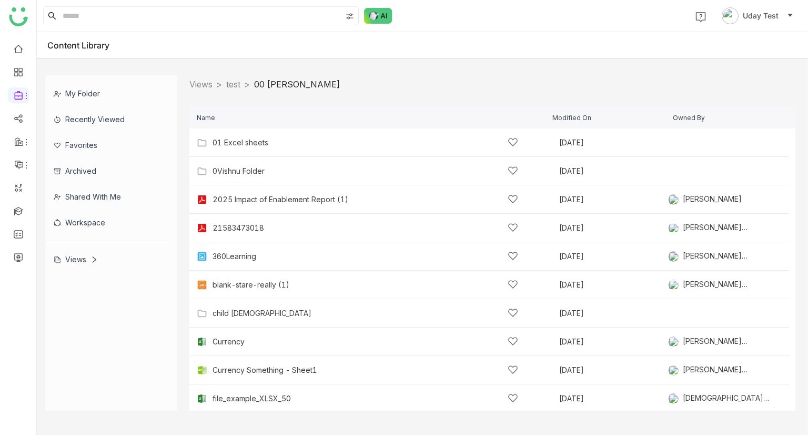
click at [95, 256] on icon at bounding box center [94, 259] width 7 height 7
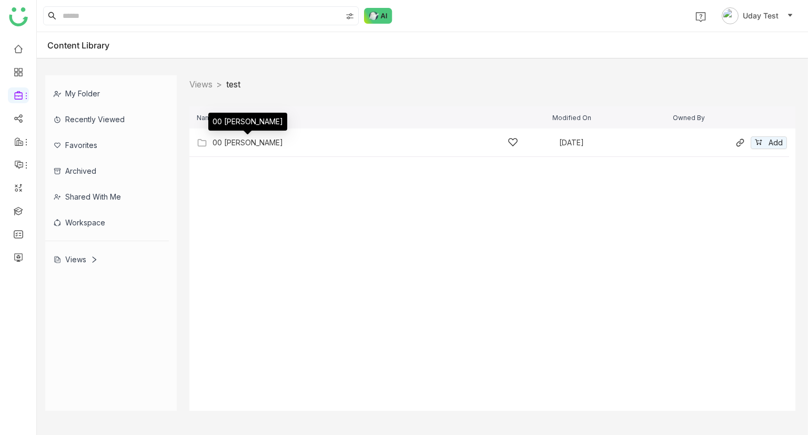
click at [238, 139] on div "00 [PERSON_NAME]" at bounding box center [248, 142] width 71 height 8
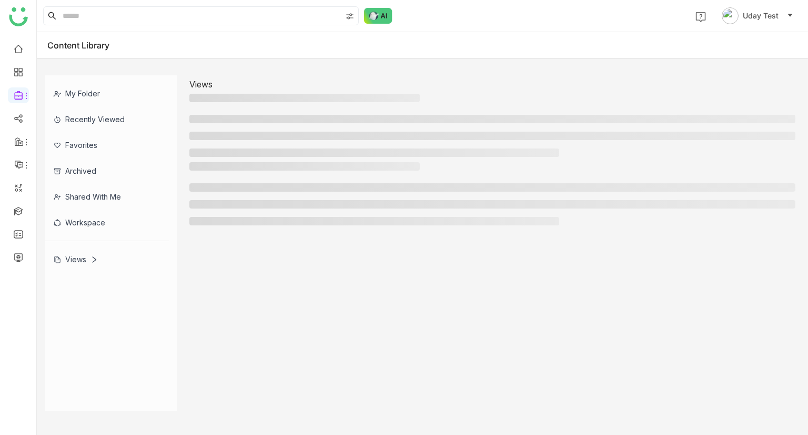
click at [238, 139] on li at bounding box center [492, 136] width 606 height 8
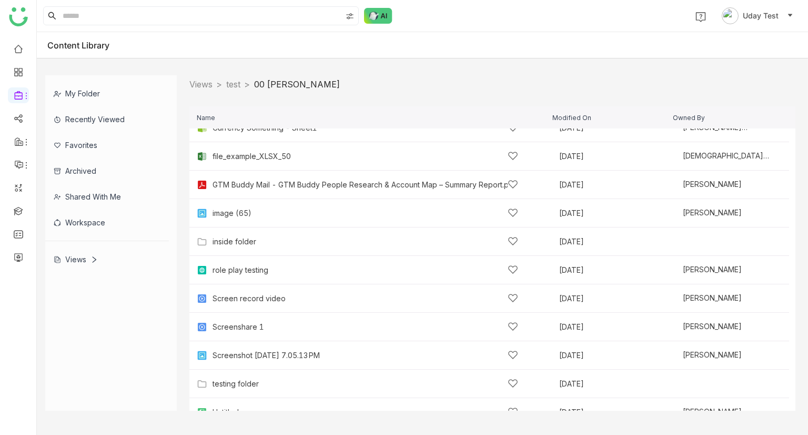
scroll to position [246, 0]
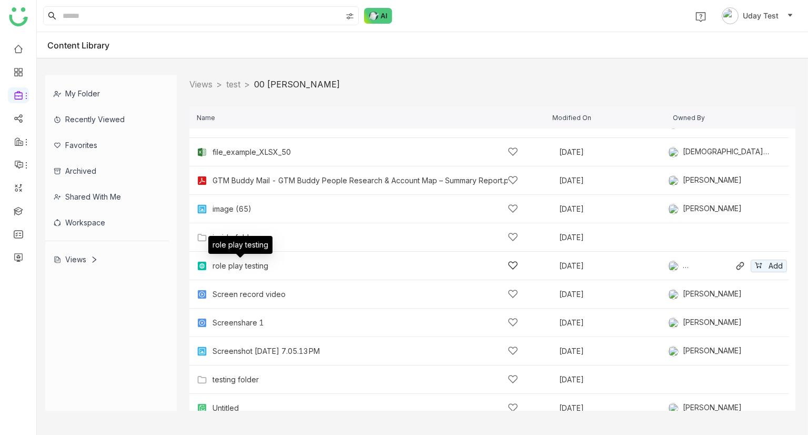
click at [250, 262] on div "role play testing" at bounding box center [241, 266] width 56 height 8
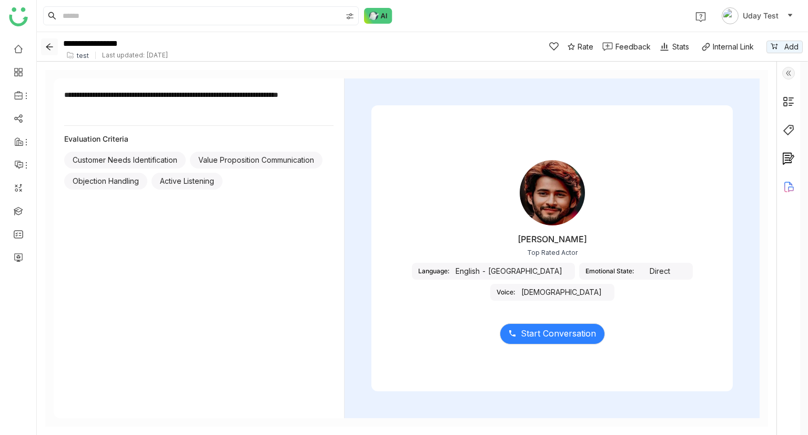
click at [48, 47] on icon "Back" at bounding box center [49, 47] width 8 height 8
click at [50, 55] on button "Back" at bounding box center [49, 46] width 17 height 17
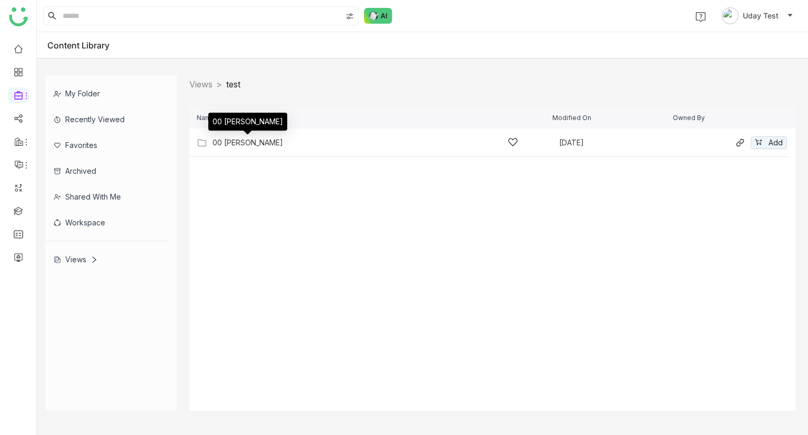
click at [232, 144] on div "00 [PERSON_NAME]" at bounding box center [248, 142] width 71 height 8
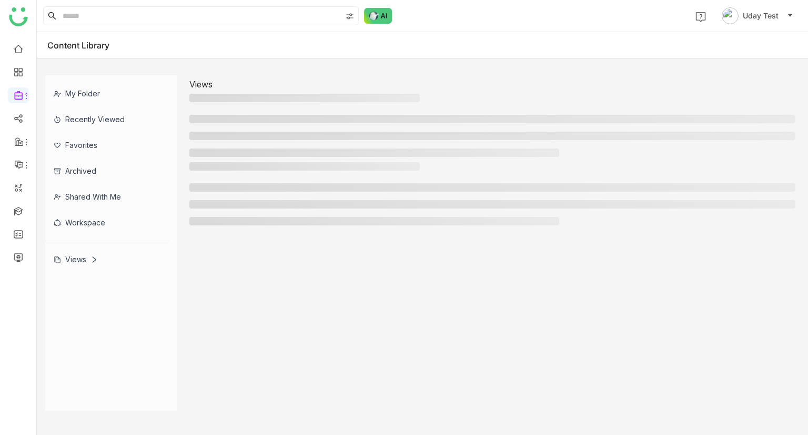
click at [232, 144] on ul at bounding box center [492, 136] width 606 height 42
